Goal: Information Seeking & Learning: Learn about a topic

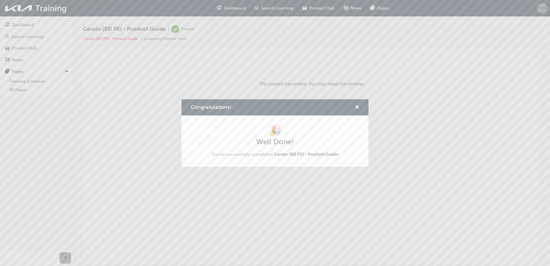
click at [24, 25] on div "Congratulations! 🎉 Well Done! You've successfully completed Cerato (BD PE) - Pr…" at bounding box center [275, 133] width 550 height 266
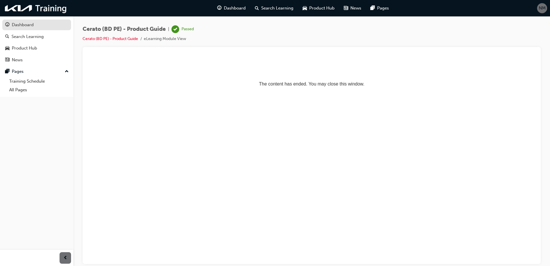
click at [24, 25] on div "Dashboard" at bounding box center [23, 25] width 22 height 7
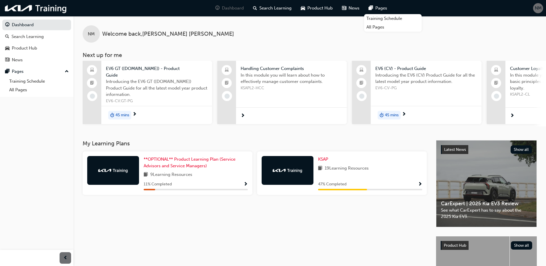
click at [130, 70] on span "EV6 GT ([DOMAIN_NAME]) - Product Guide" at bounding box center [157, 71] width 102 height 13
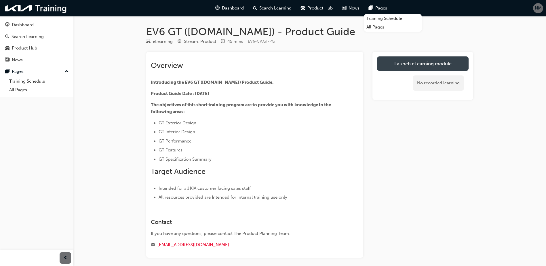
click at [431, 64] on link "Launch eLearning module" at bounding box center [422, 63] width 91 height 14
